Goal: Transaction & Acquisition: Purchase product/service

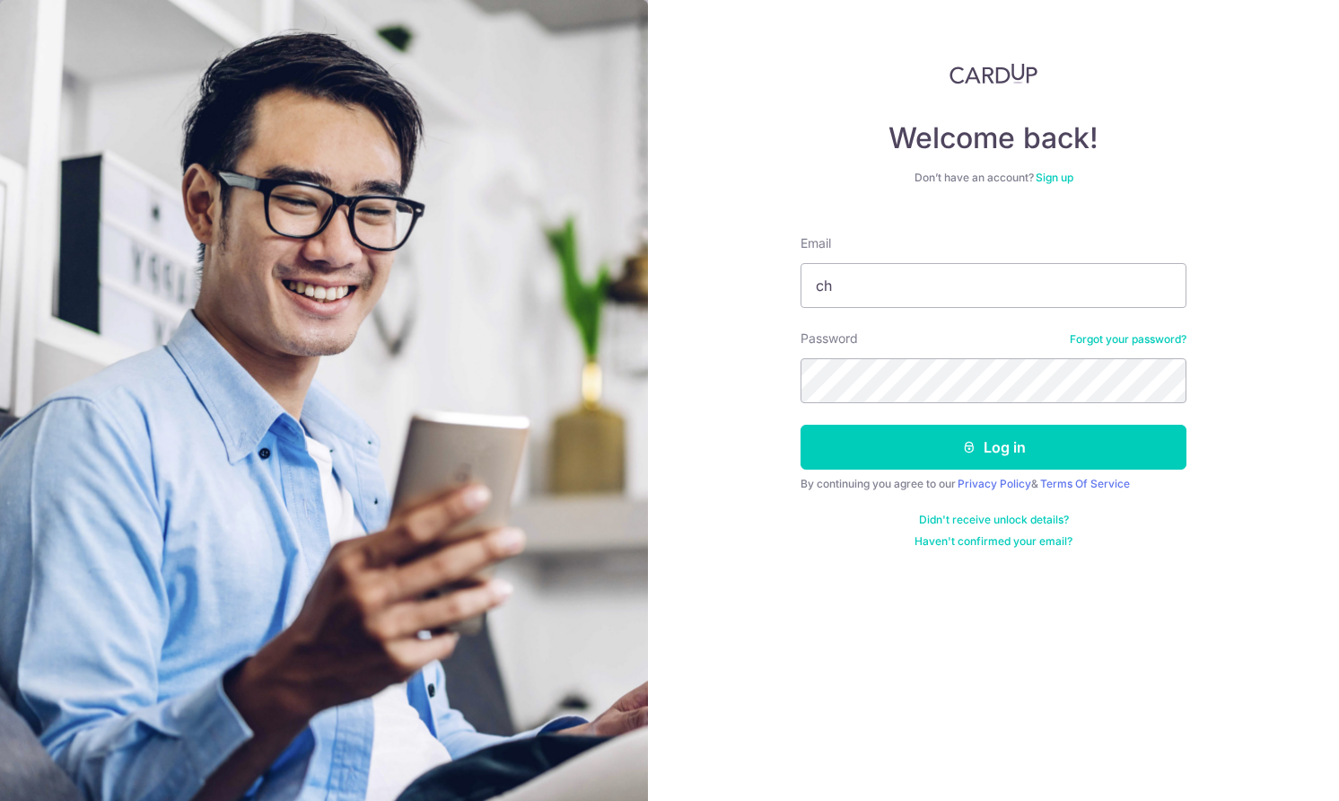
type input "c"
type input "[EMAIL_ADDRESS][DOMAIN_NAME]"
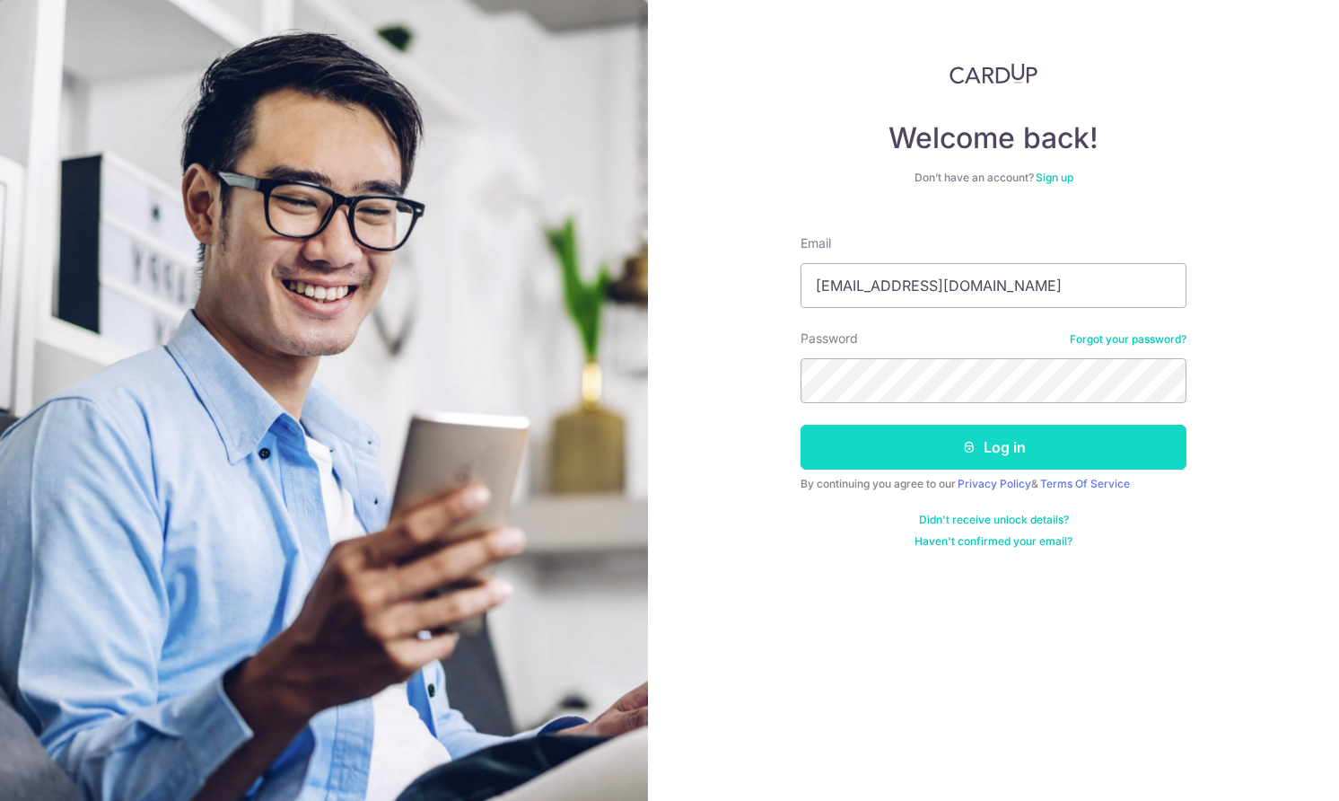
click at [915, 452] on button "Log in" at bounding box center [994, 447] width 386 height 45
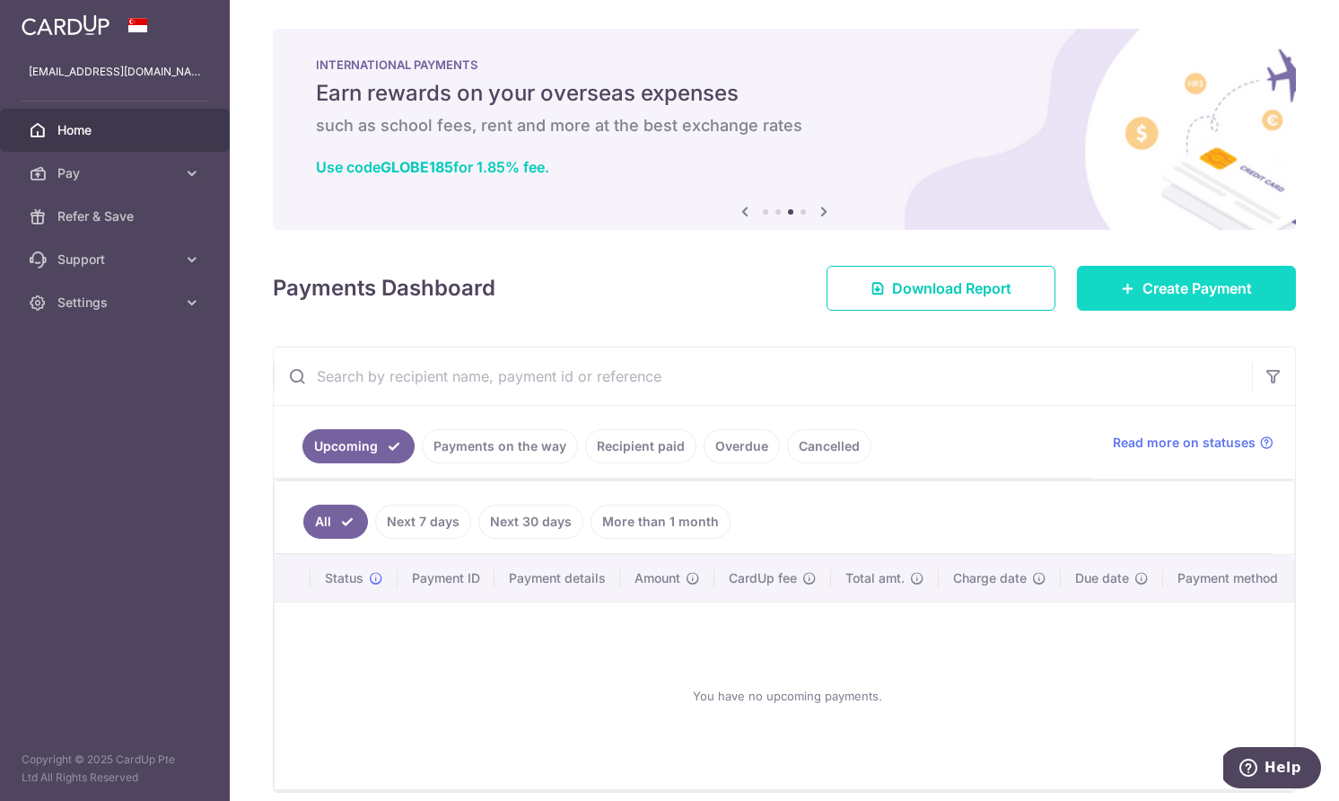
click at [1178, 306] on link "Create Payment" at bounding box center [1186, 288] width 219 height 45
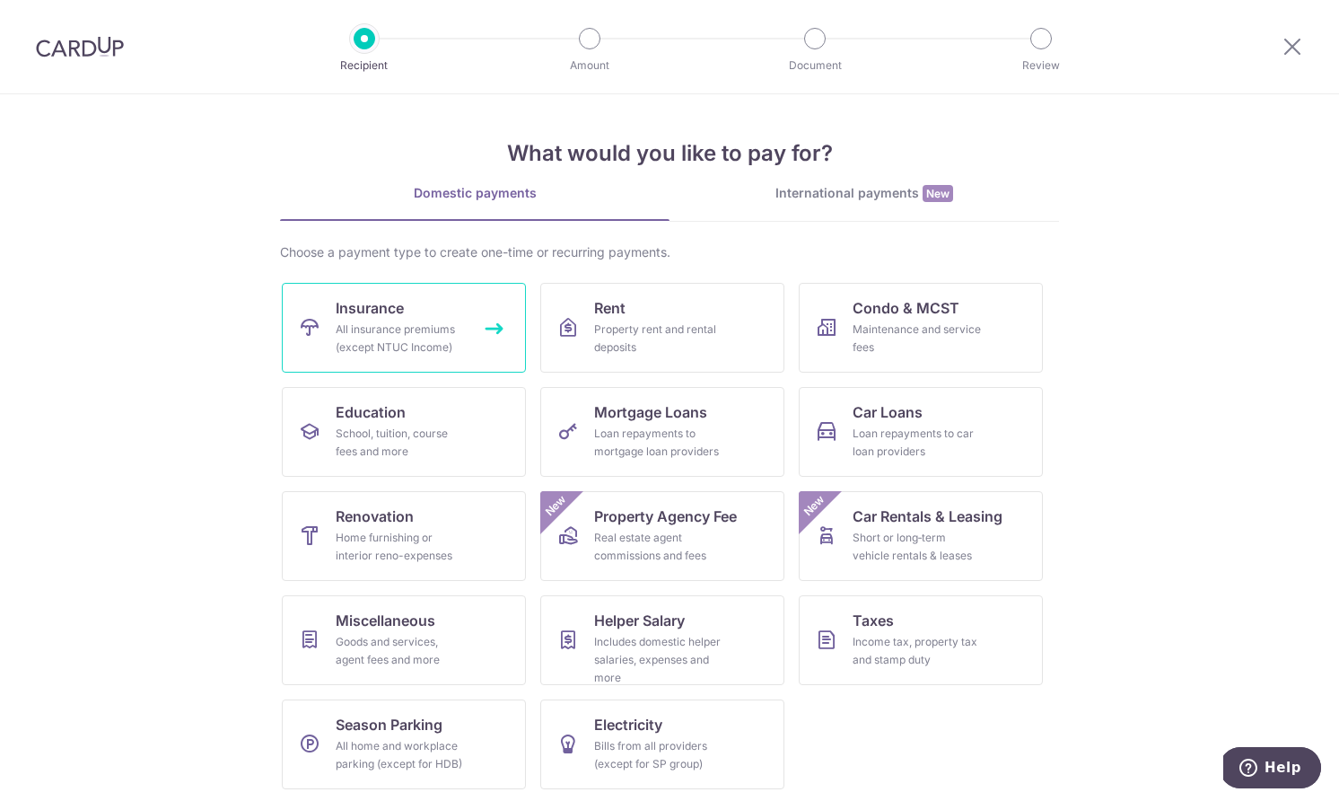
click at [414, 334] on div "All insurance premiums (except NTUC Income)" at bounding box center [400, 338] width 129 height 36
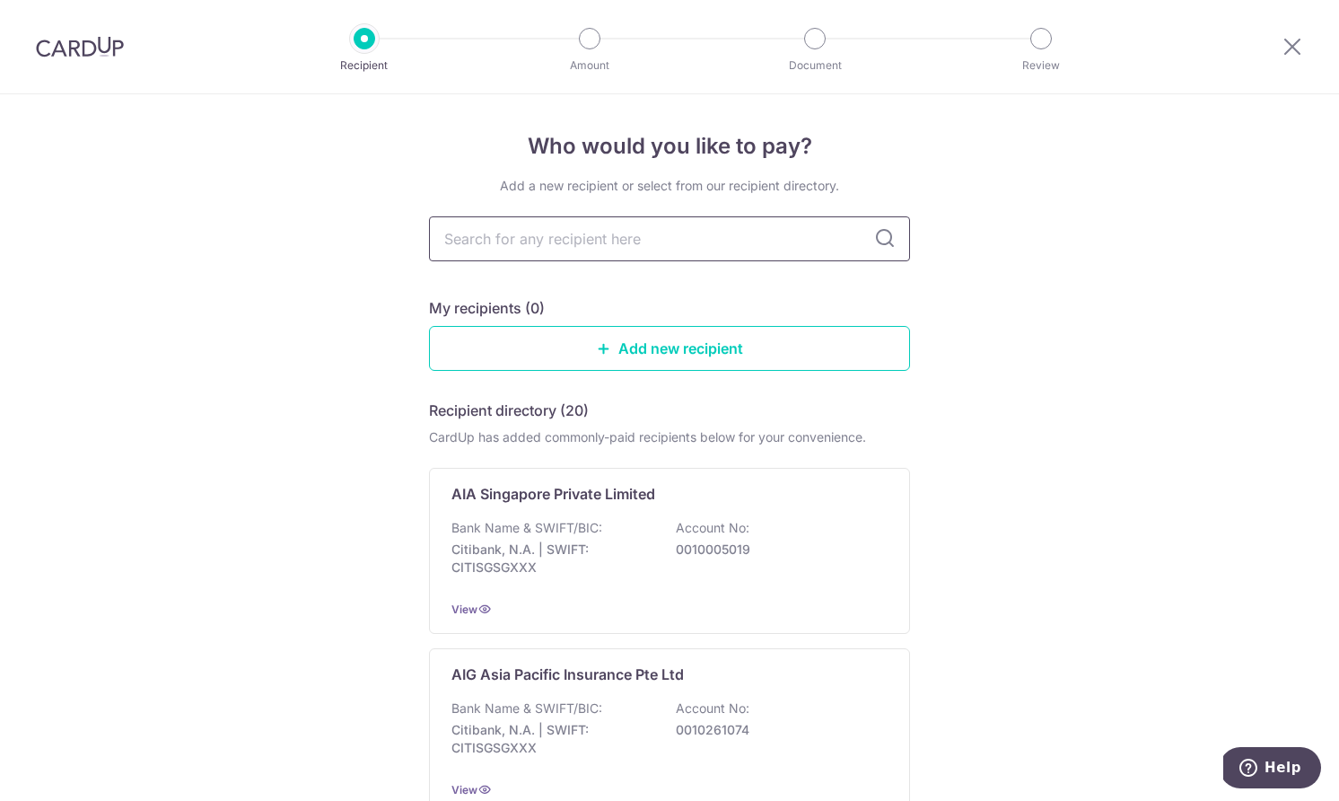
click at [637, 239] on input "text" at bounding box center [669, 238] width 481 height 45
type input "manu"
type input "manulife"
click at [890, 239] on icon at bounding box center [885, 239] width 22 height 22
click at [877, 236] on icon at bounding box center [885, 239] width 22 height 22
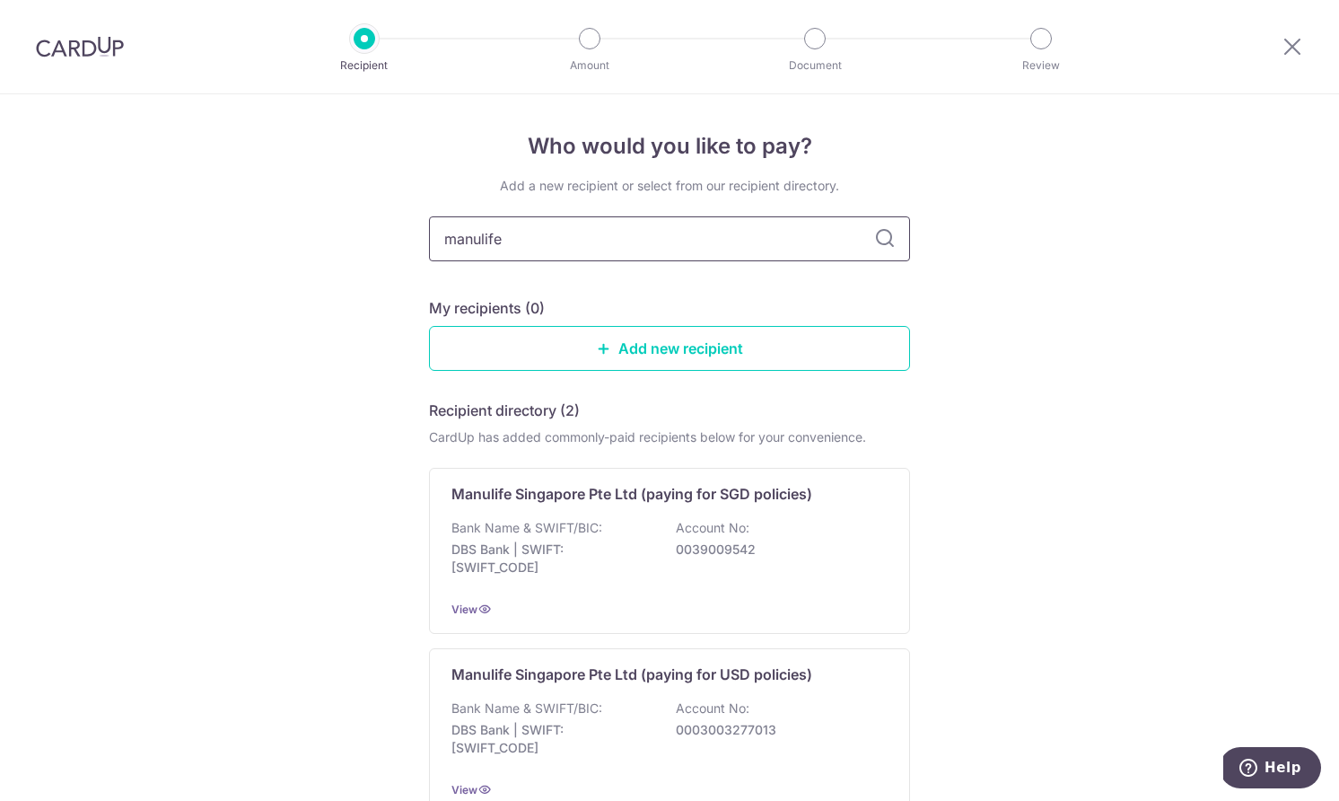
click at [742, 233] on input "manulife" at bounding box center [669, 238] width 481 height 45
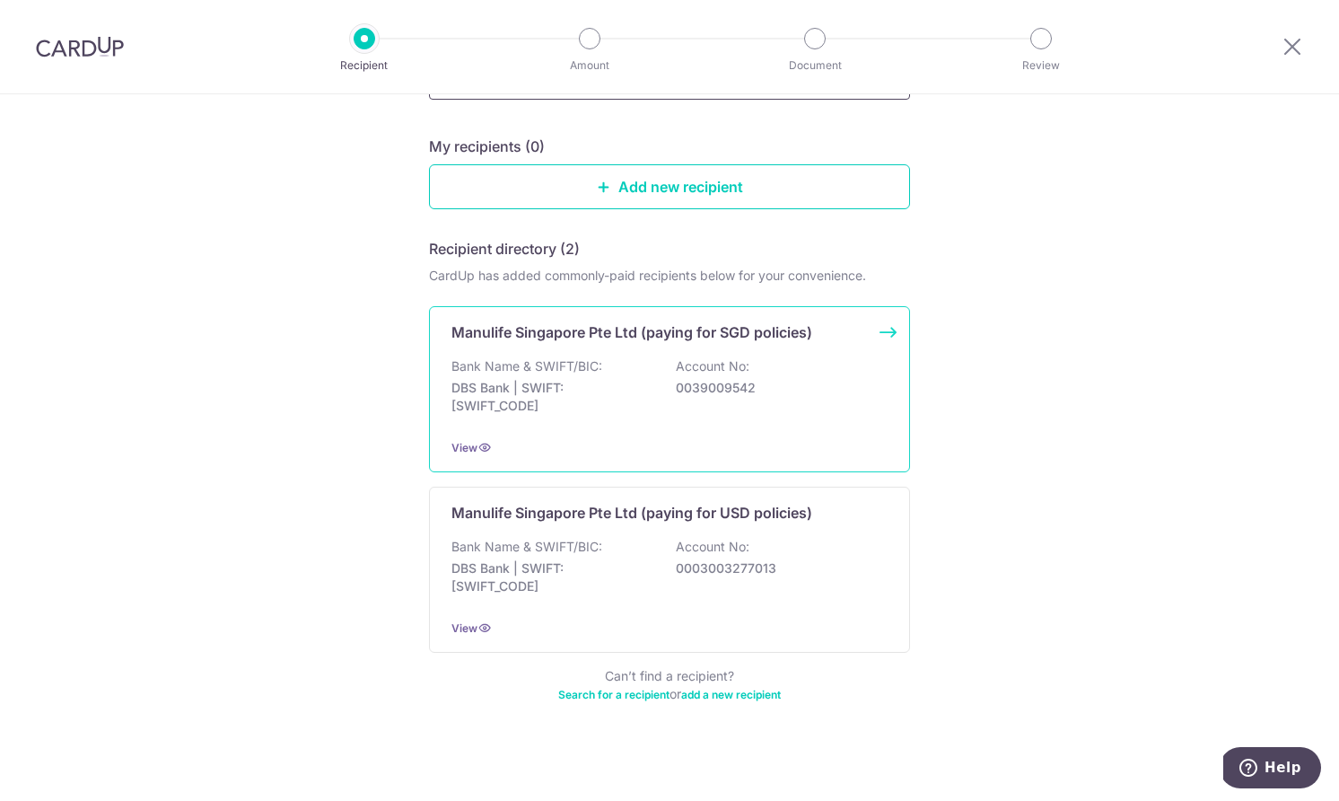
scroll to position [170, 0]
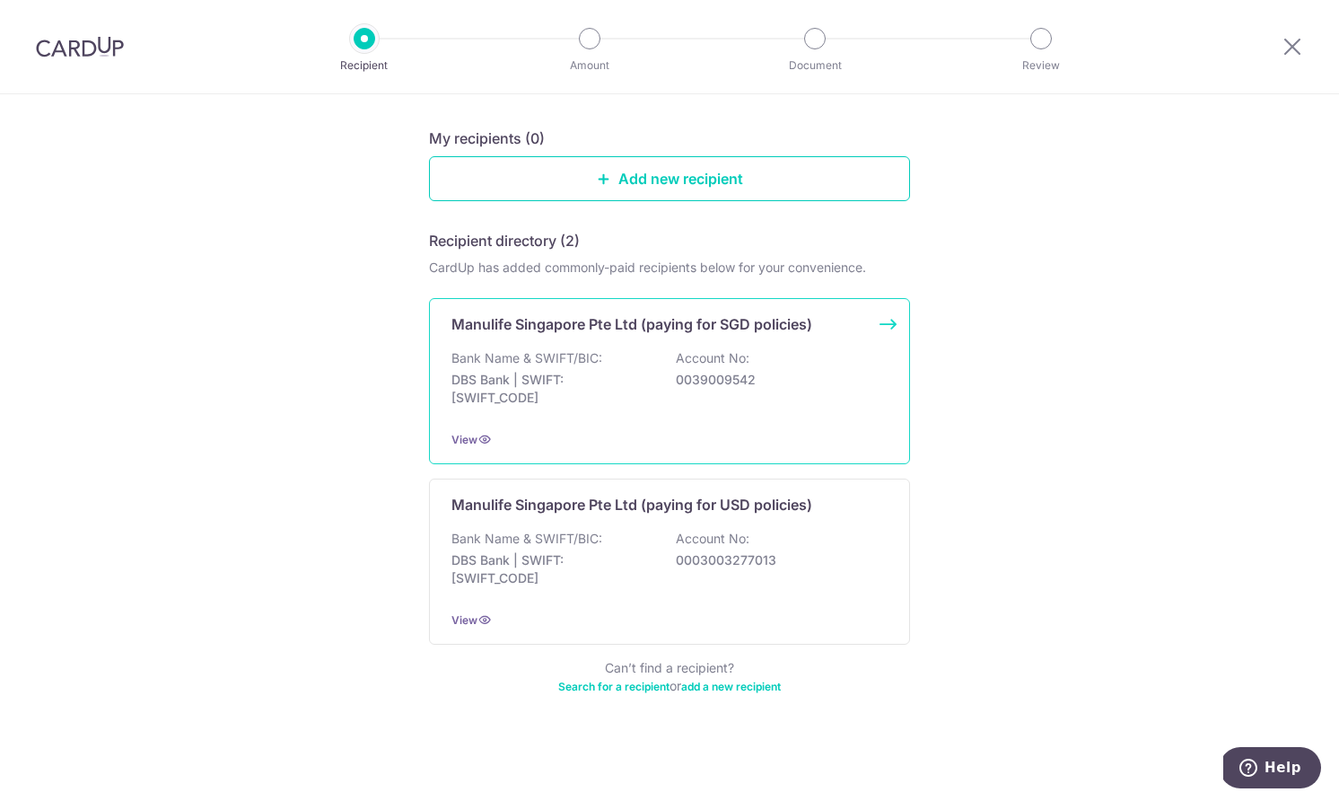
click at [645, 358] on div "Bank Name & SWIFT/BIC: DBS Bank | SWIFT: DBSSSGSGXXX Account No: 0039009542" at bounding box center [670, 382] width 436 height 66
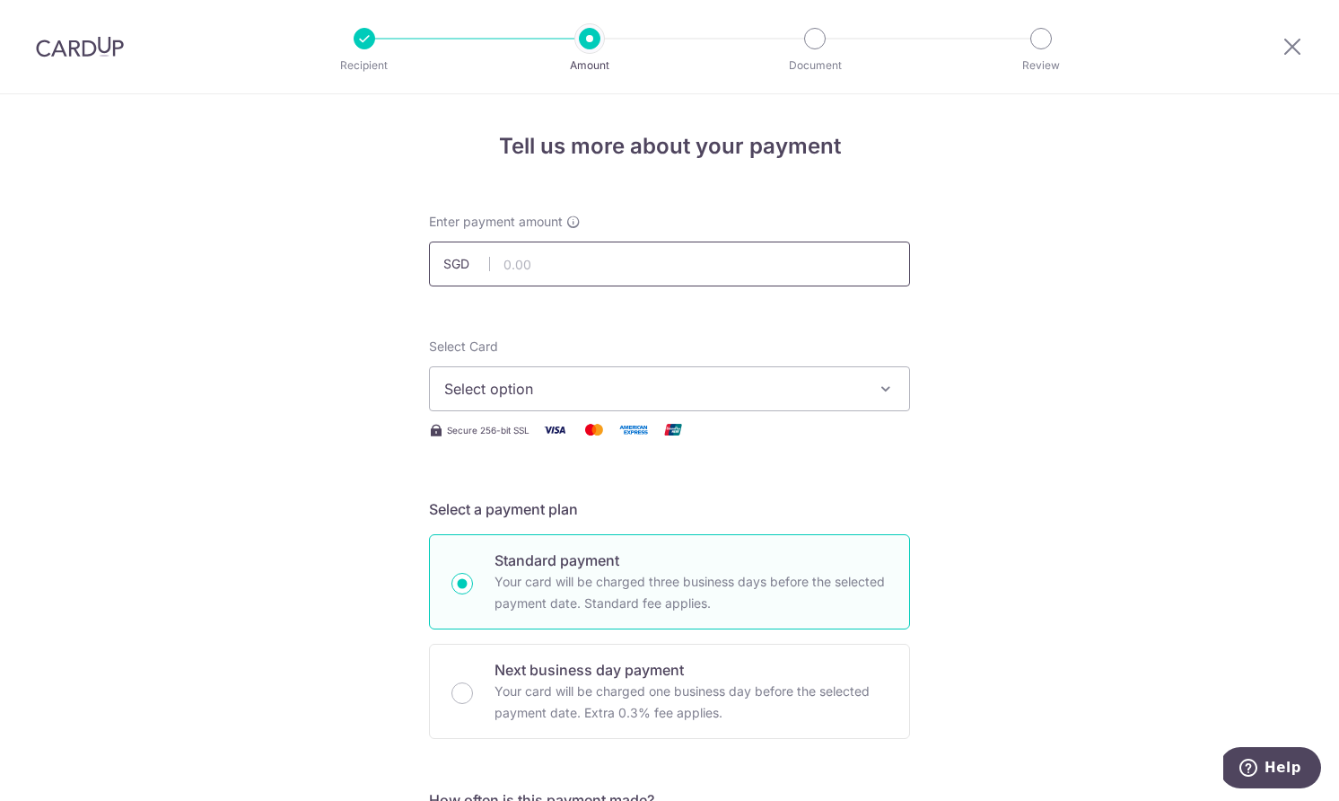
click at [697, 275] on input "text" at bounding box center [669, 263] width 481 height 45
type input "3,177.26"
click at [681, 382] on span "Select option" at bounding box center [653, 389] width 418 height 22
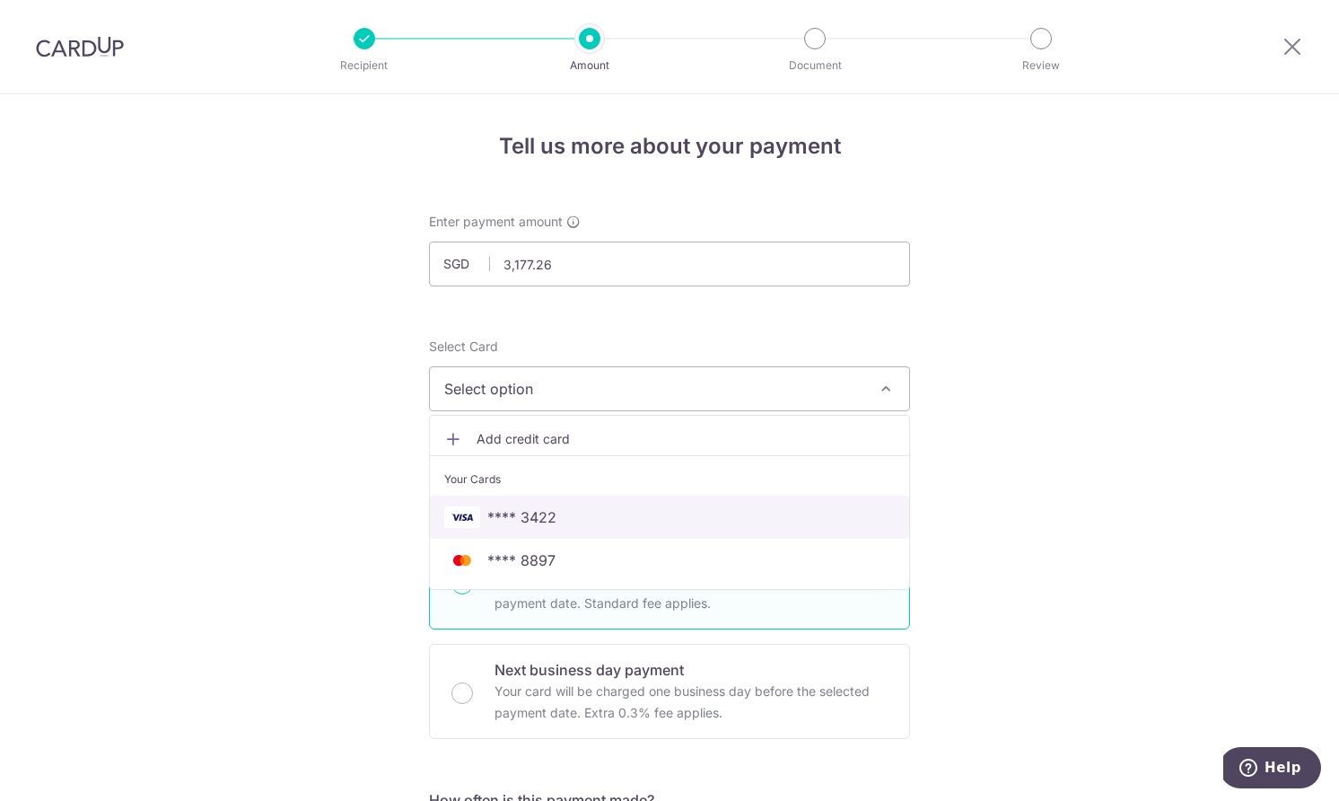
click at [603, 514] on span "**** 3422" at bounding box center [669, 517] width 451 height 22
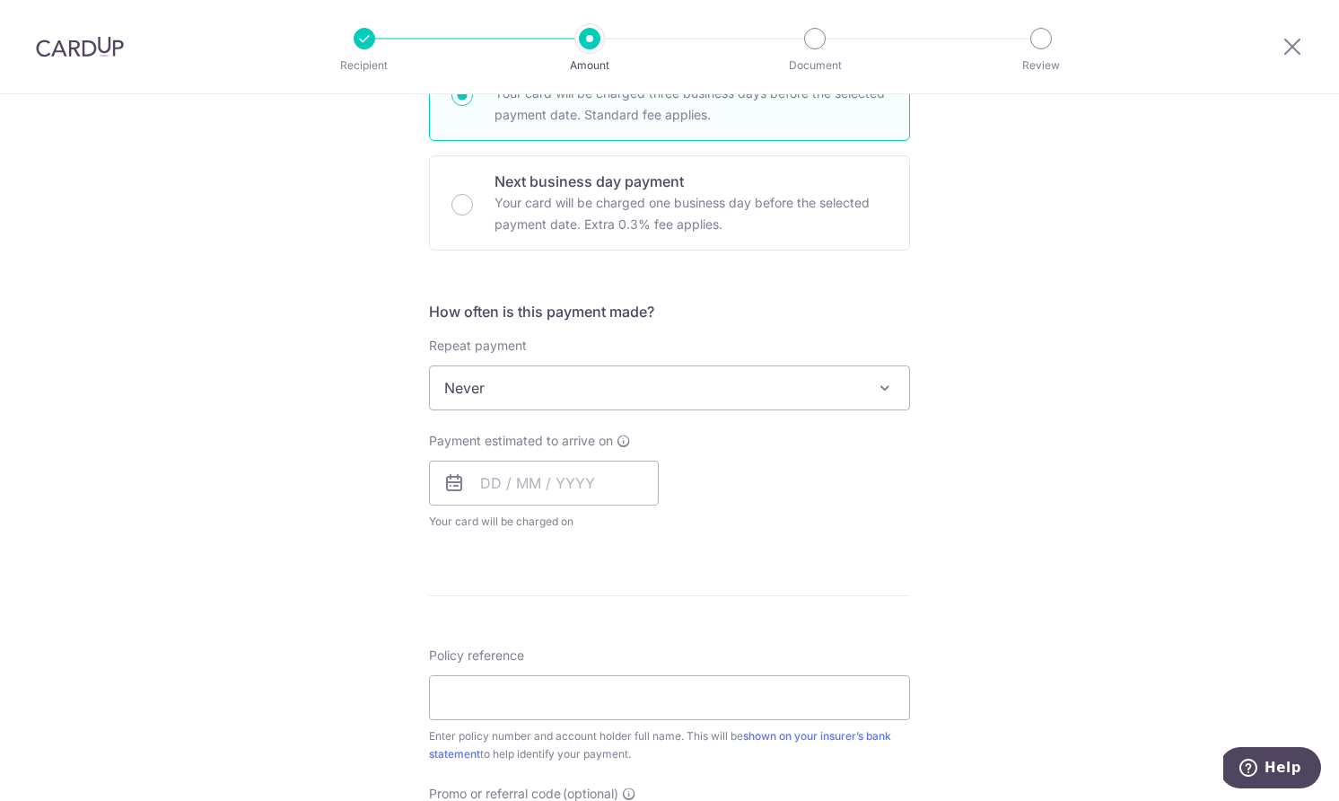
scroll to position [518, 0]
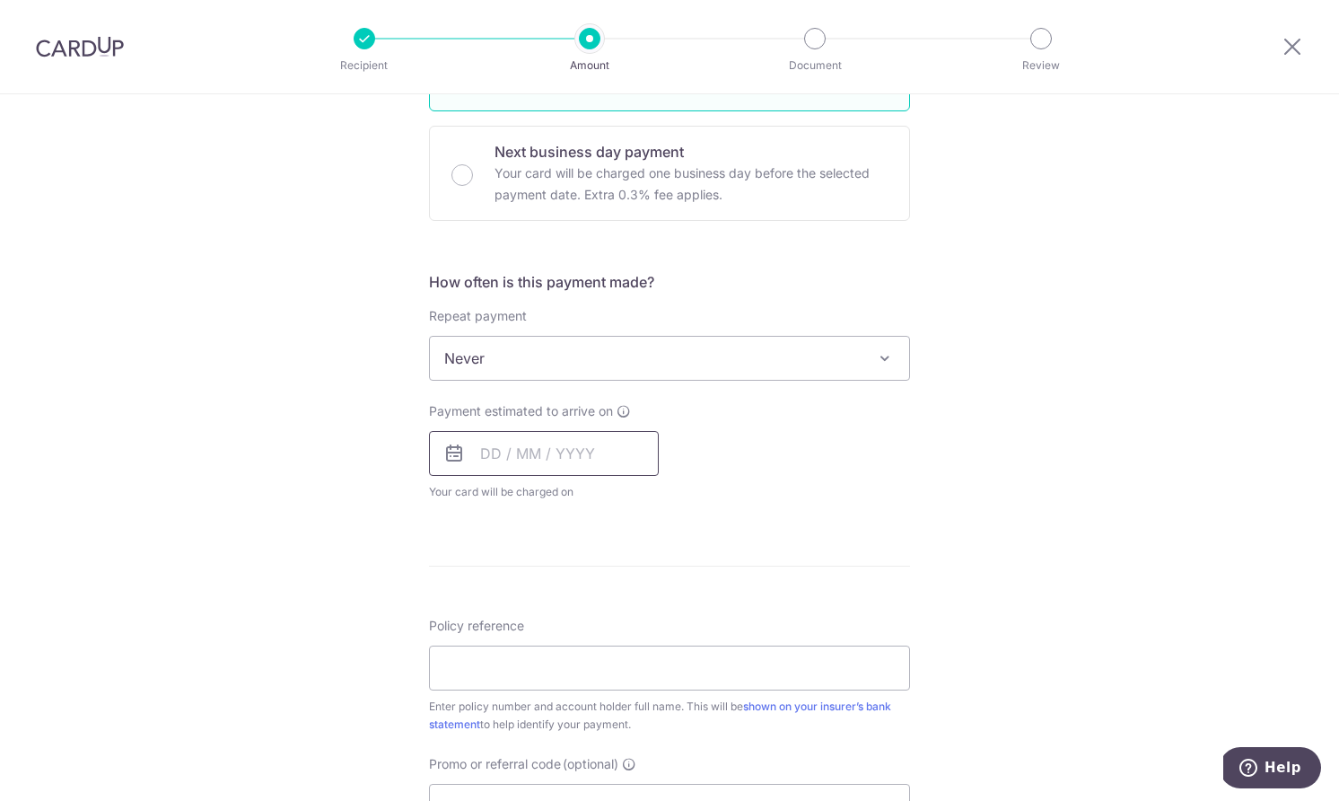
click at [561, 452] on input "text" at bounding box center [544, 453] width 230 height 45
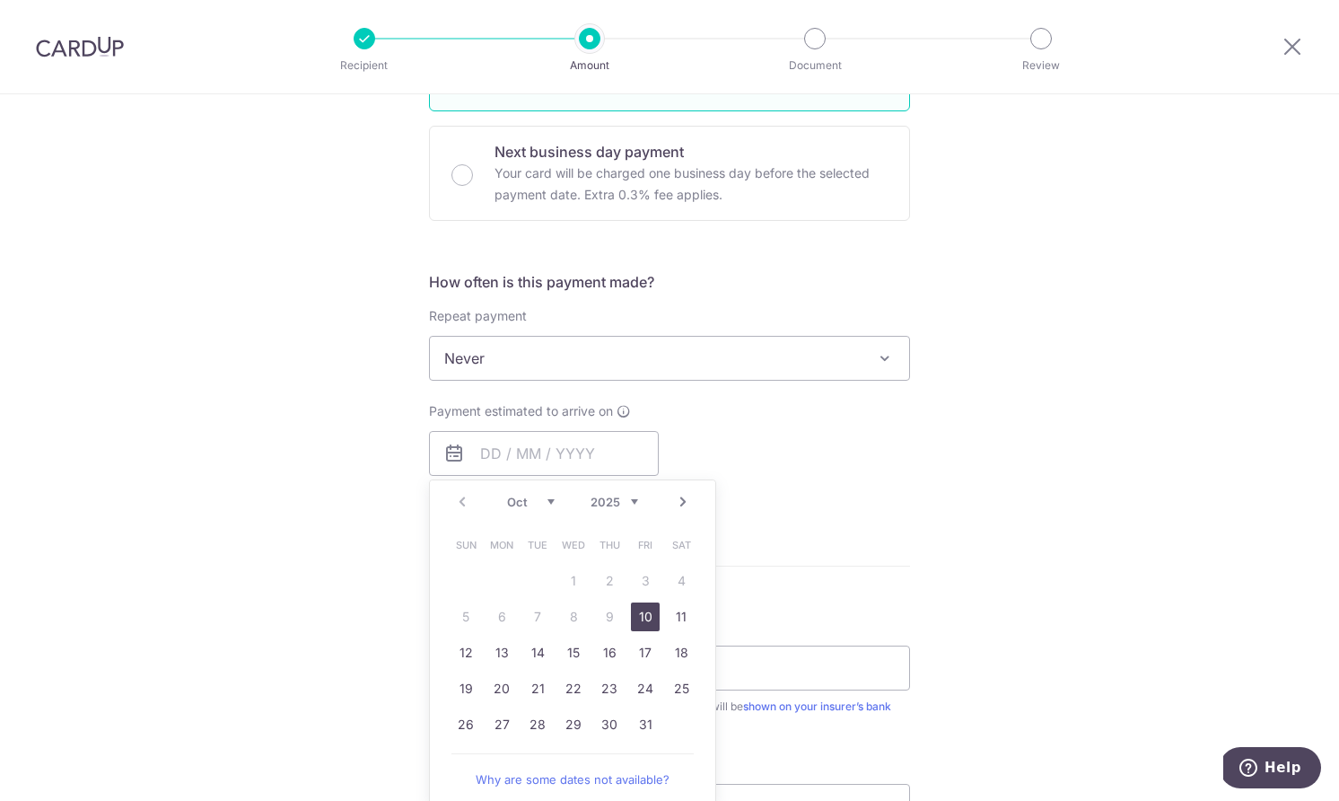
click at [649, 621] on link "10" at bounding box center [645, 616] width 29 height 29
type input "10/10/2025"
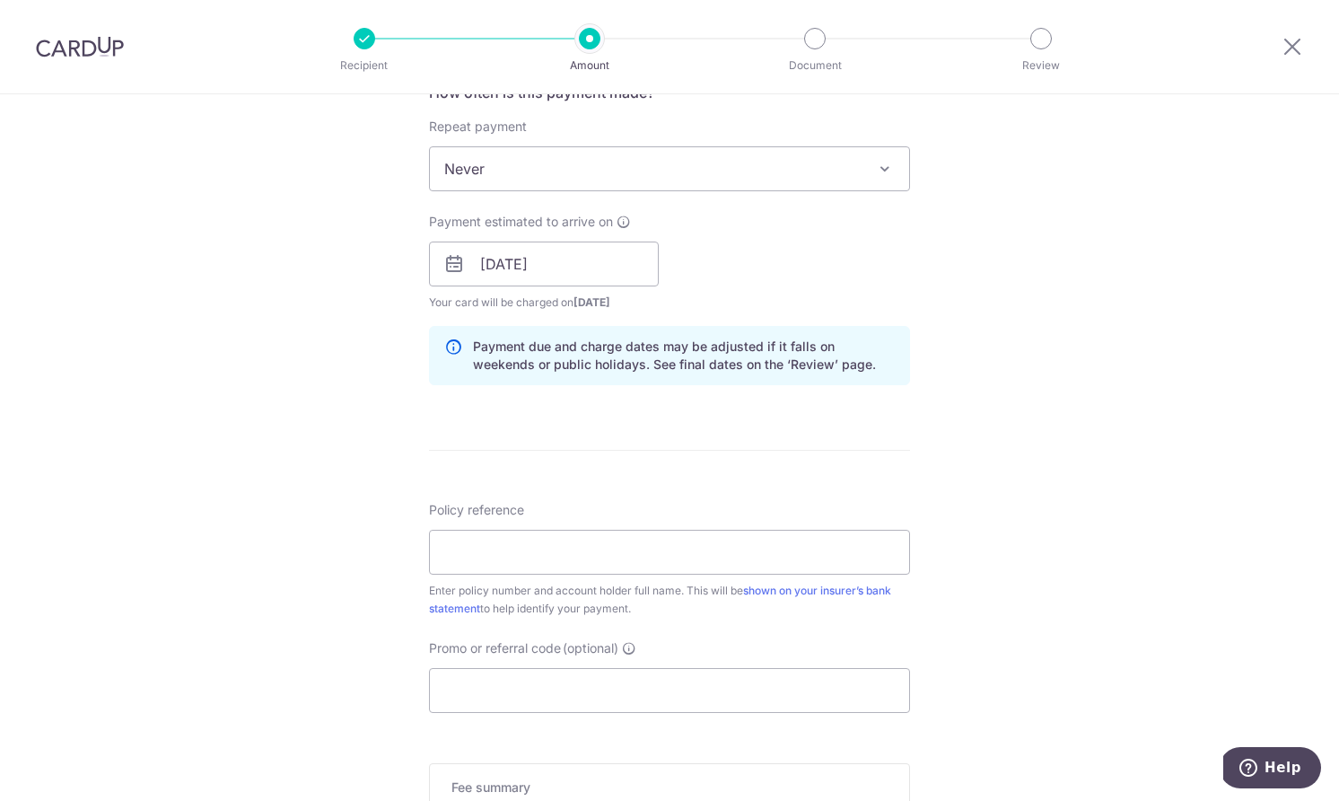
scroll to position [708, 0]
click at [594, 263] on input "10/10/2025" at bounding box center [544, 263] width 230 height 45
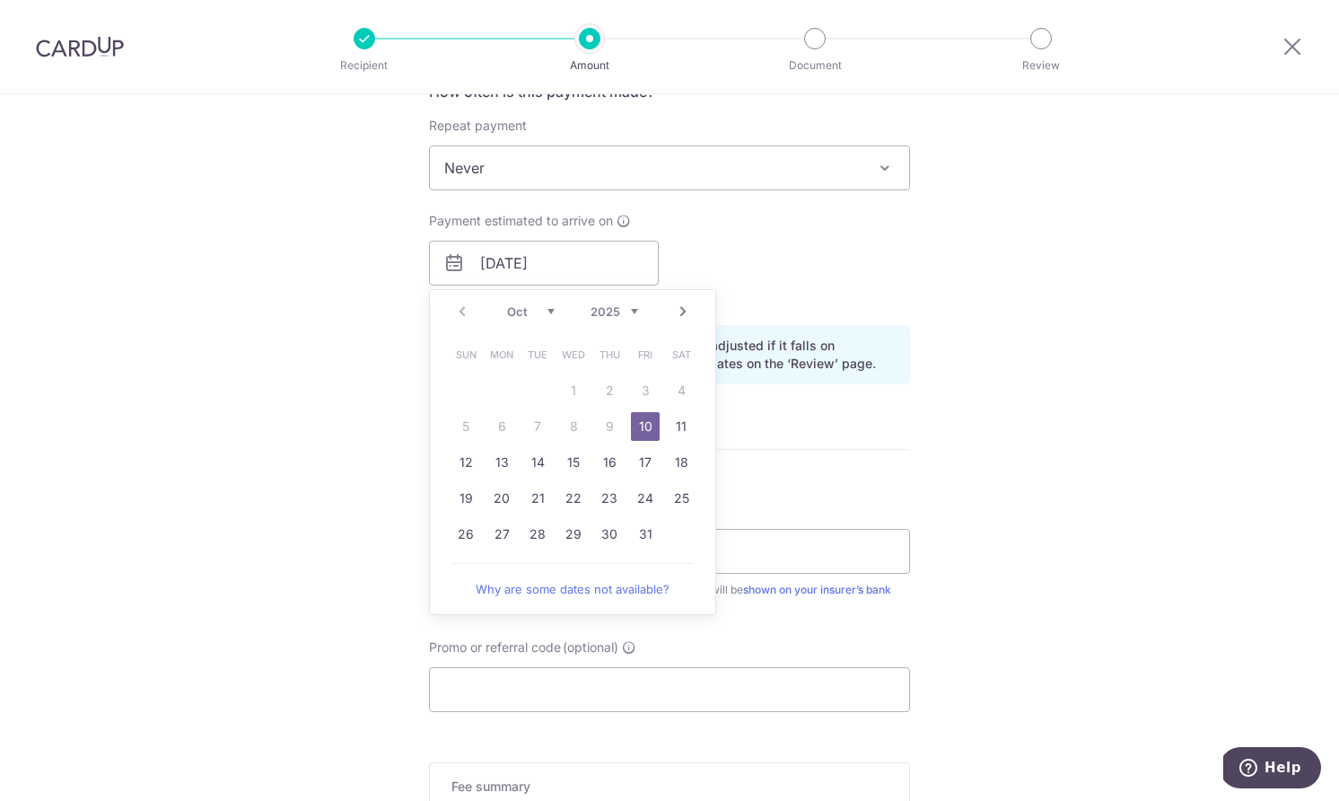
click at [916, 275] on div "Payment estimated to arrive on 10/10/2025 Prev Next Oct Nov Dec 2025 2026 2027 …" at bounding box center [669, 261] width 503 height 99
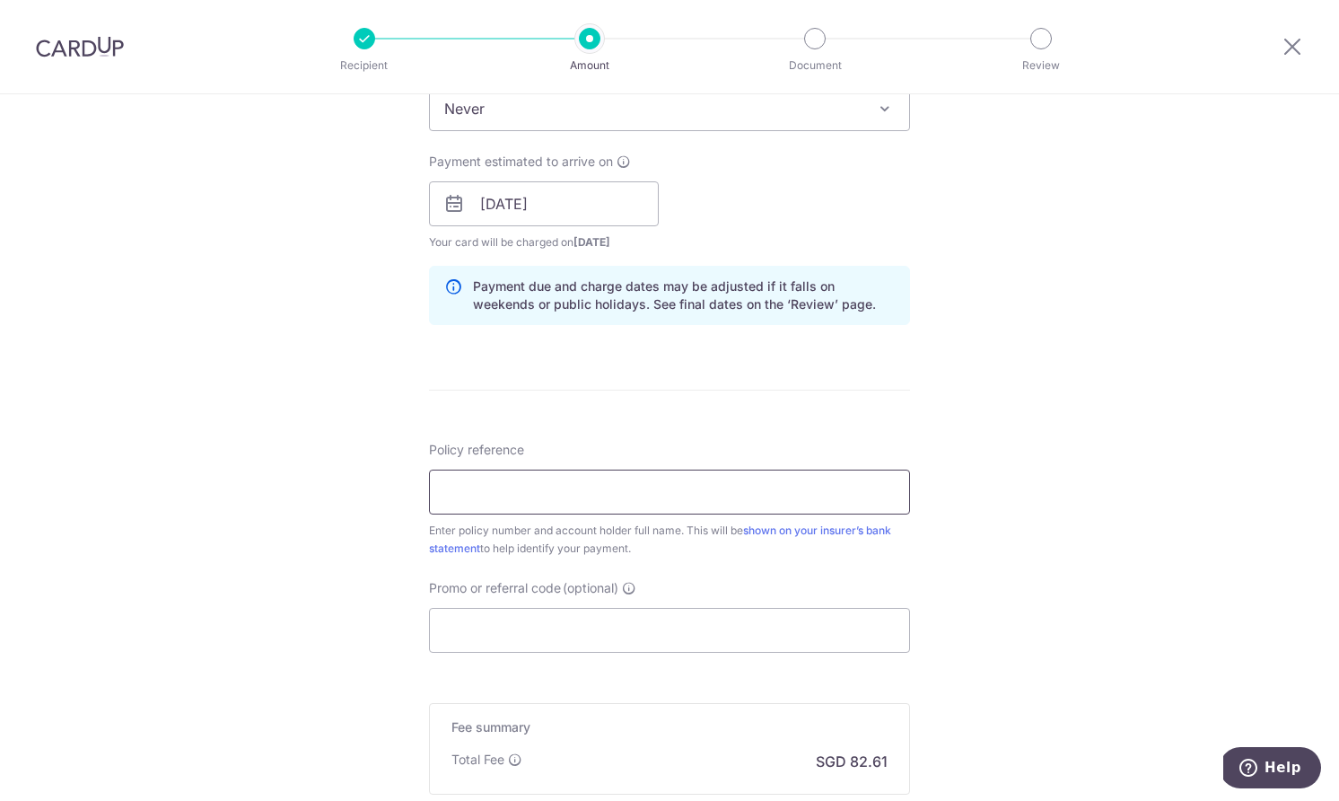
scroll to position [794, 0]
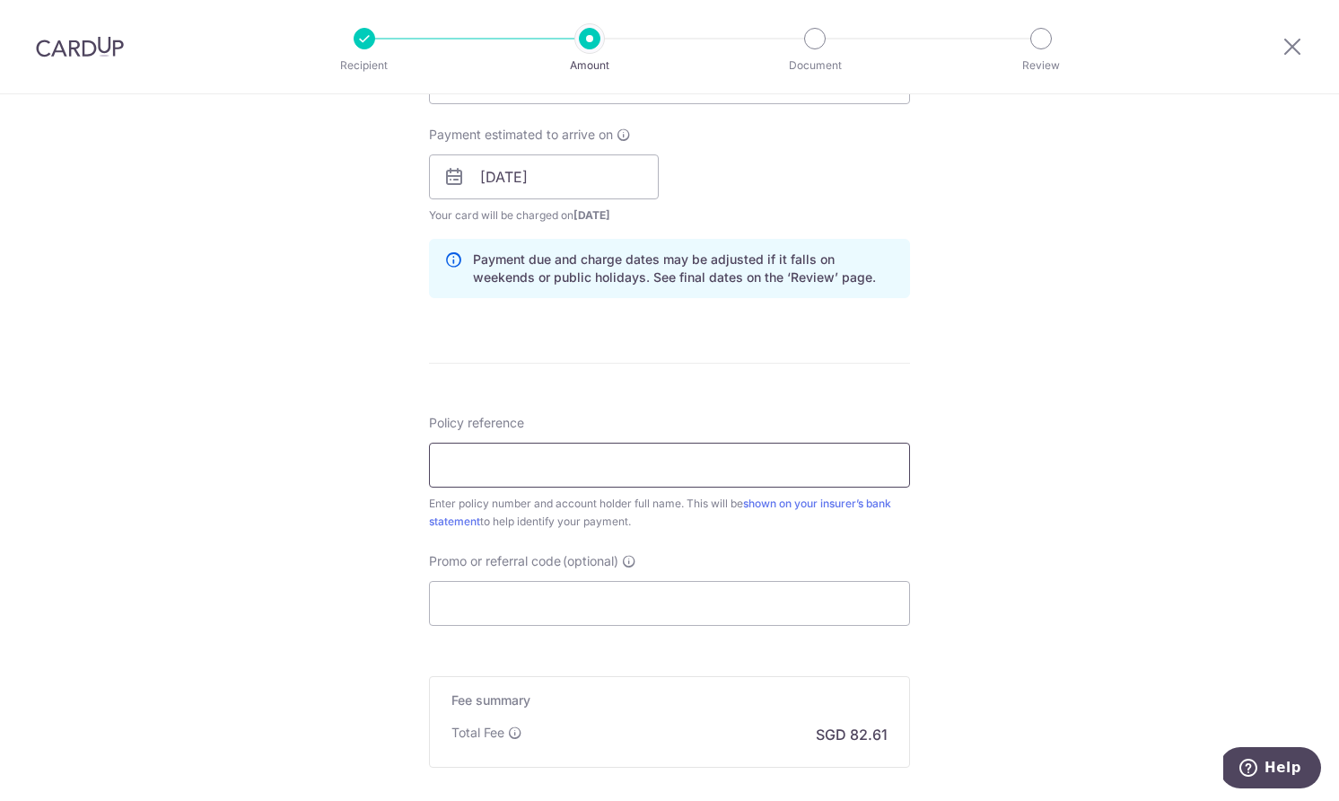
click at [678, 470] on input "Policy reference" at bounding box center [669, 465] width 481 height 45
paste input "2470613336"
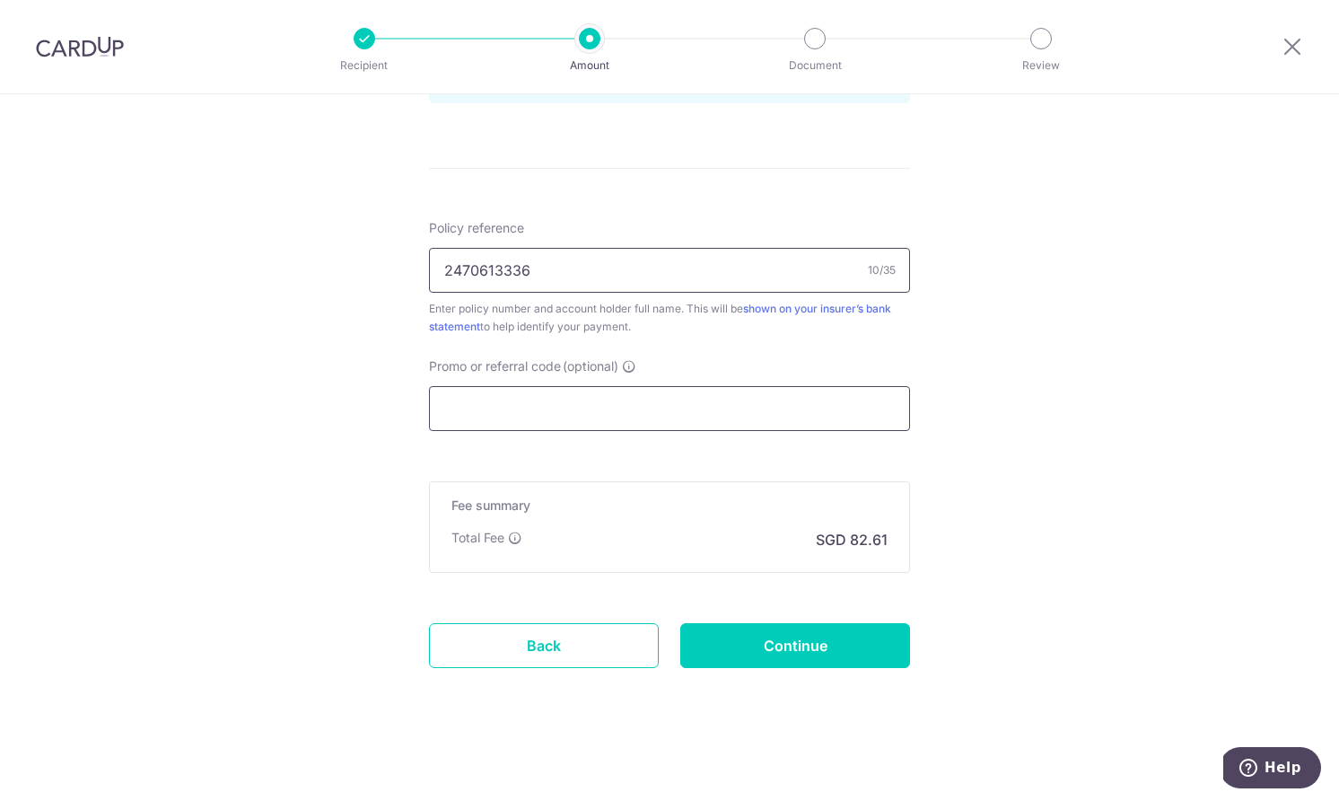
scroll to position [991, 0]
type input "2470613336"
click at [557, 394] on input "Promo or referral code (optional)" at bounding box center [669, 406] width 481 height 45
paste input "OFF225"
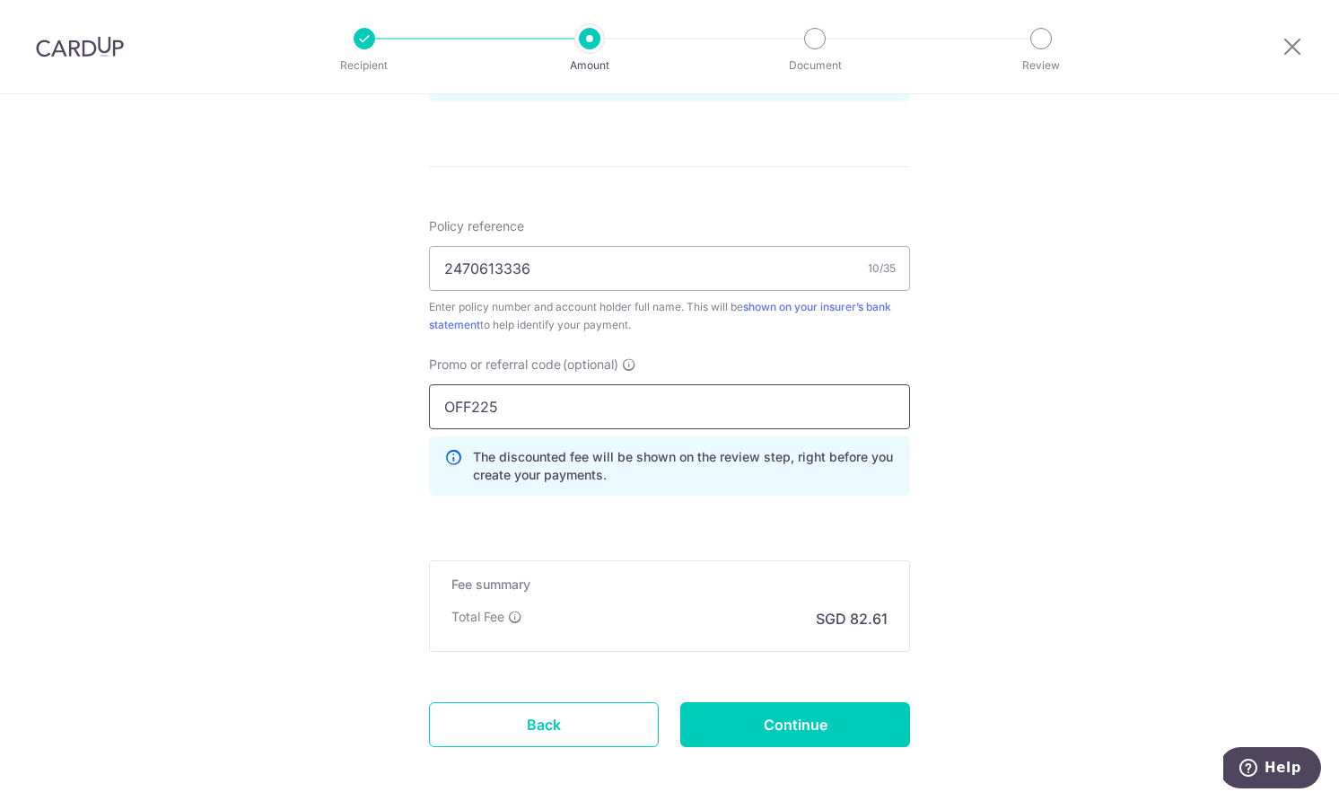
type input "OFF225"
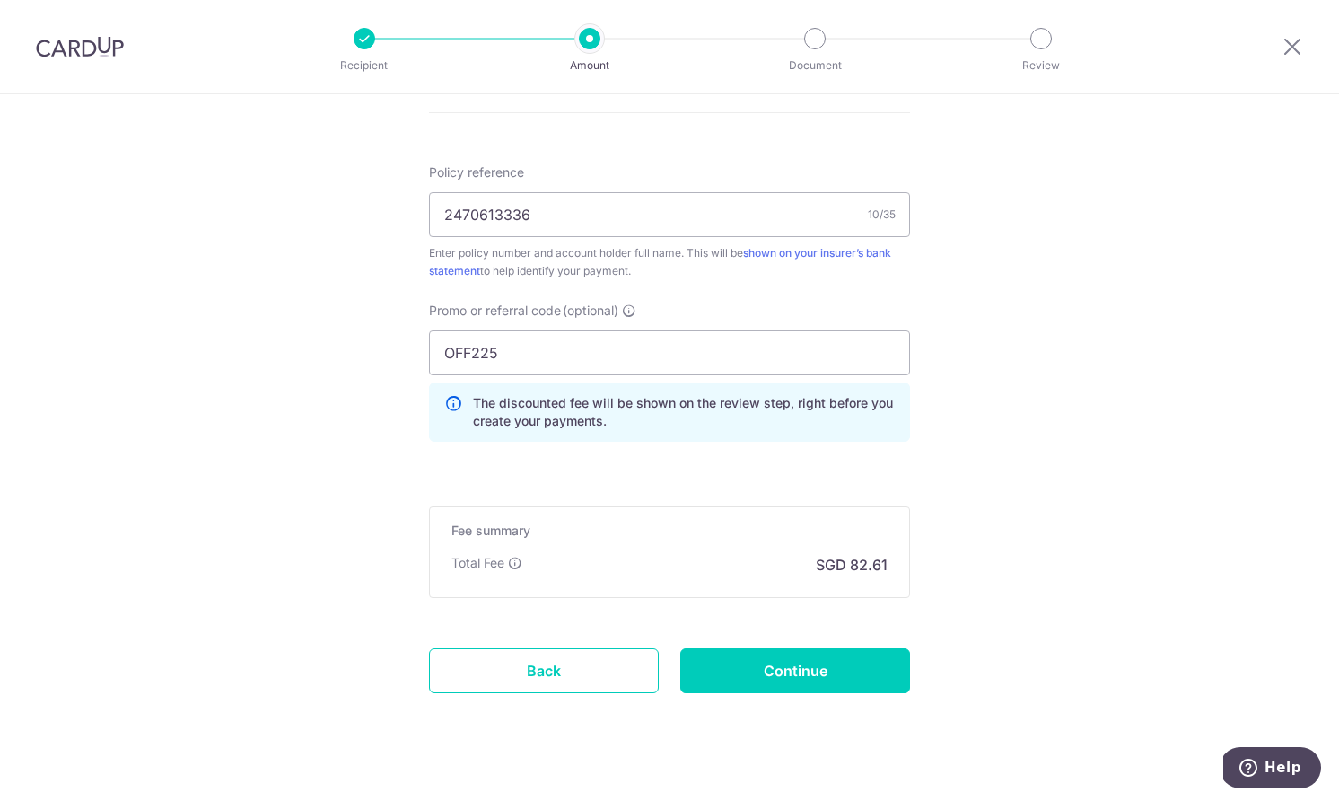
scroll to position [1055, 0]
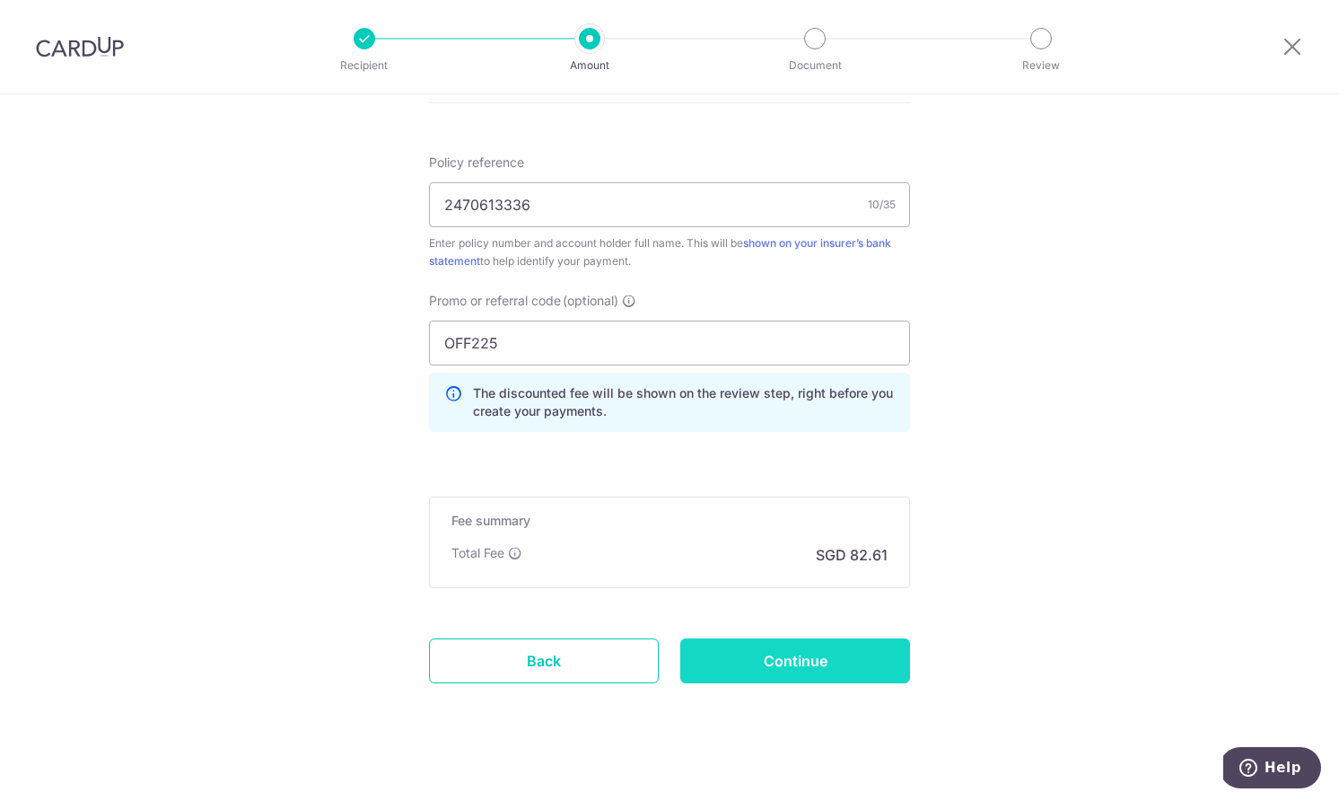
click at [791, 662] on input "Continue" at bounding box center [795, 660] width 230 height 45
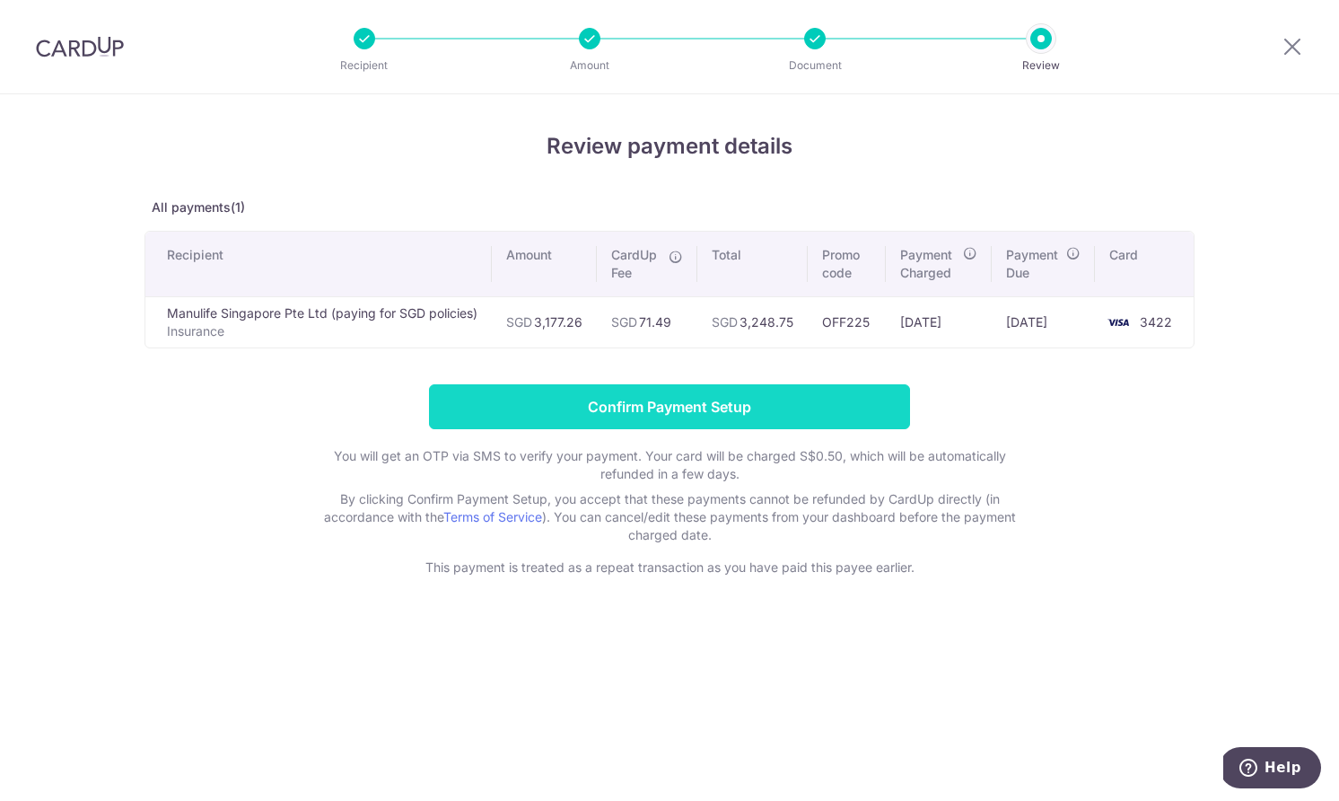
click at [759, 414] on input "Confirm Payment Setup" at bounding box center [669, 406] width 481 height 45
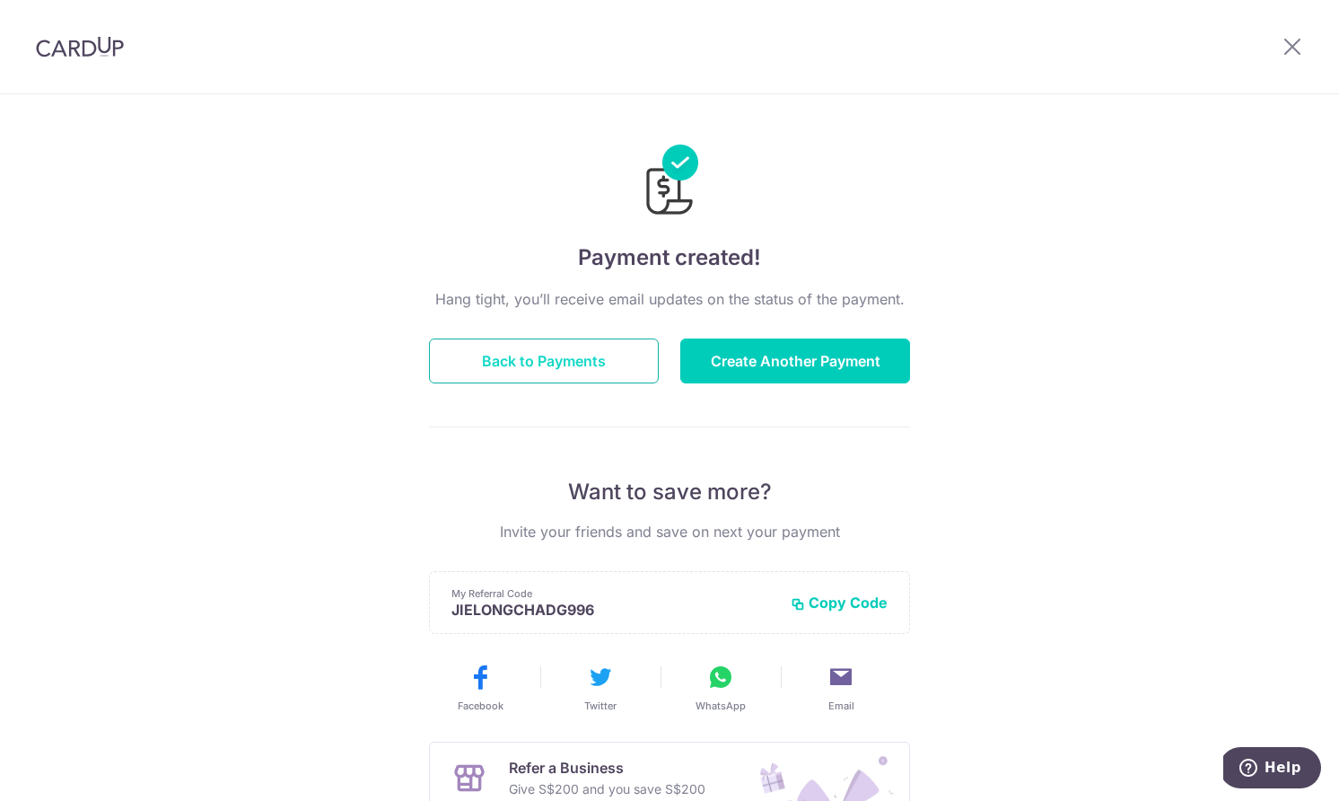
click at [616, 369] on button "Back to Payments" at bounding box center [544, 360] width 230 height 45
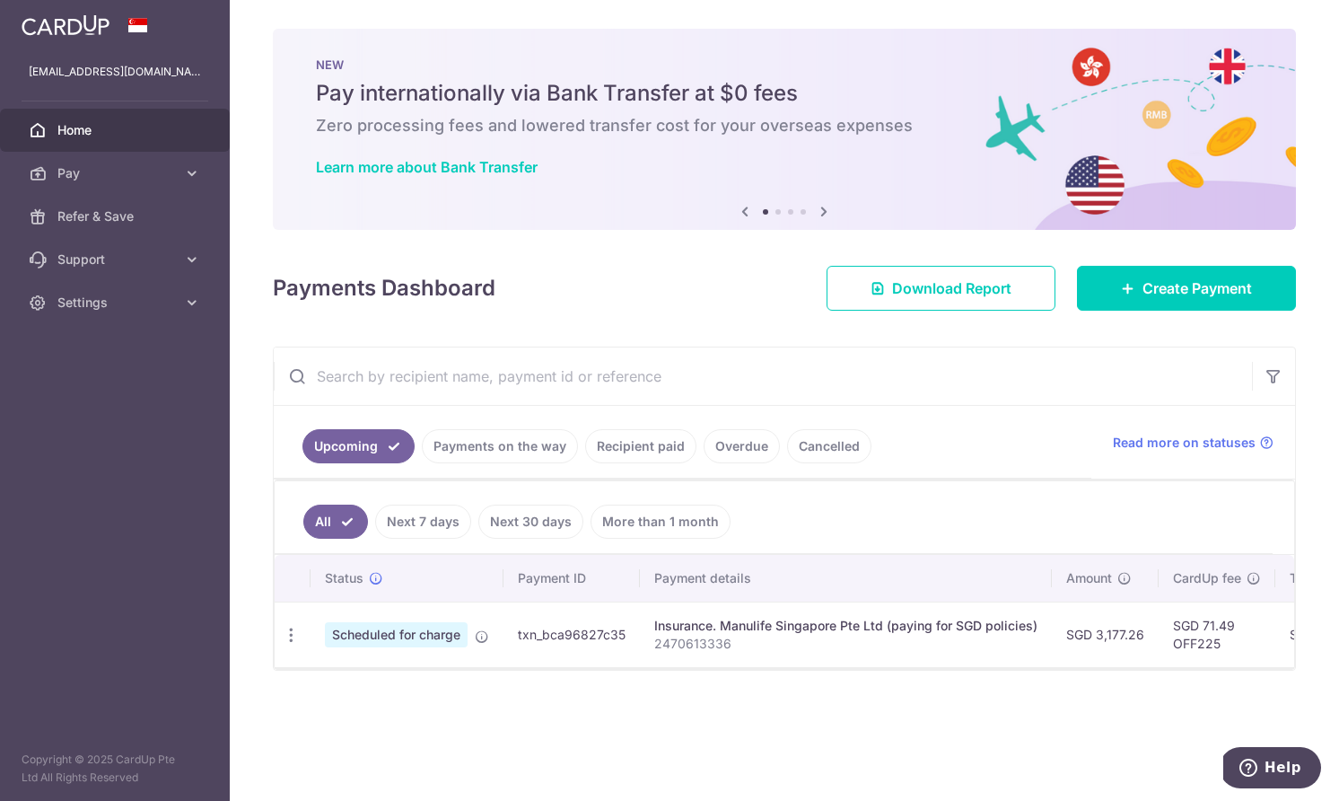
click at [243, 210] on div "× Pause Schedule Pause all future payments in this series Pause just this one p…" at bounding box center [785, 400] width 1110 height 801
